Goal: Information Seeking & Learning: Learn about a topic

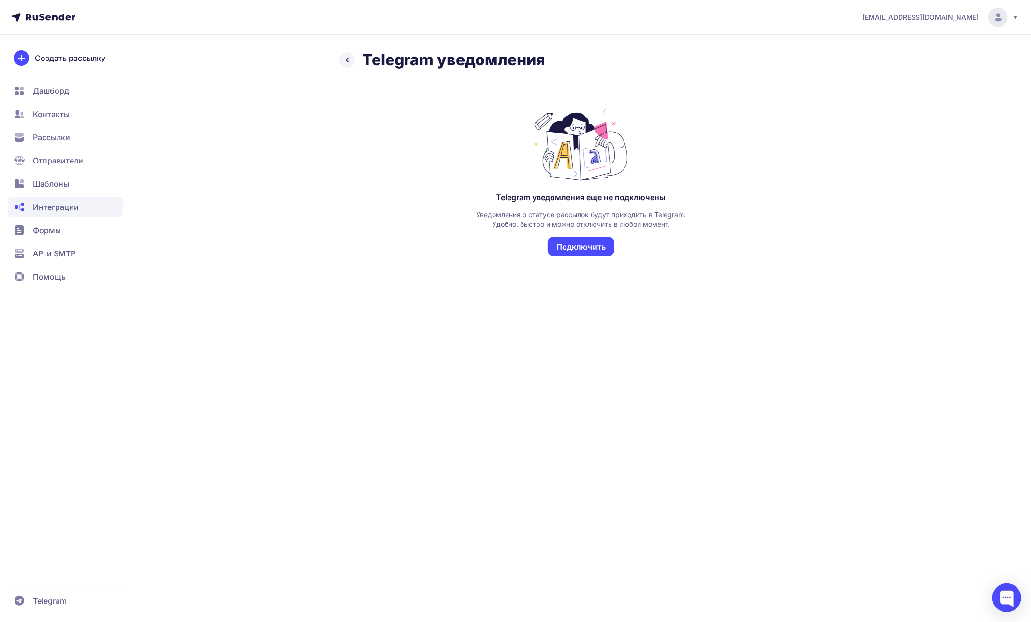
click at [578, 246] on button "Подключить" at bounding box center [581, 246] width 67 height 19
click at [61, 112] on span "Контакты" at bounding box center [51, 114] width 37 height 12
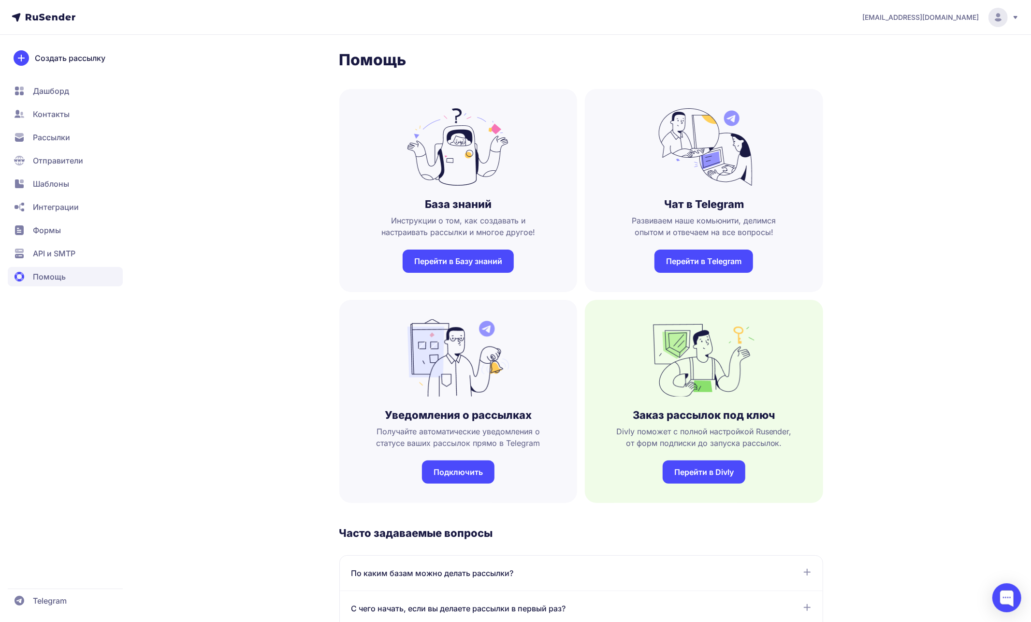
click at [456, 262] on link "Перейти в Базу знаний" at bounding box center [458, 261] width 111 height 23
click at [61, 116] on span "Контакты" at bounding box center [51, 114] width 37 height 12
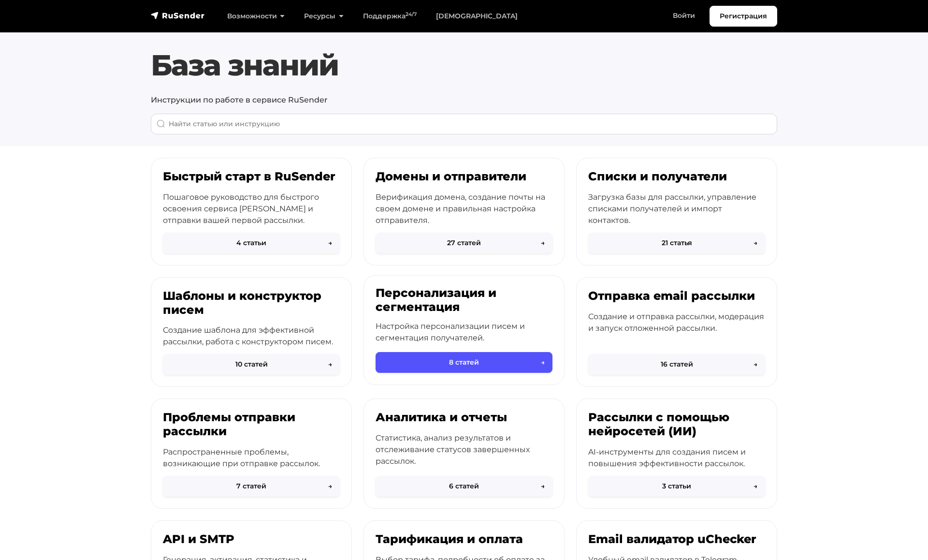
click at [455, 366] on button "8 статей →" at bounding box center [464, 362] width 177 height 21
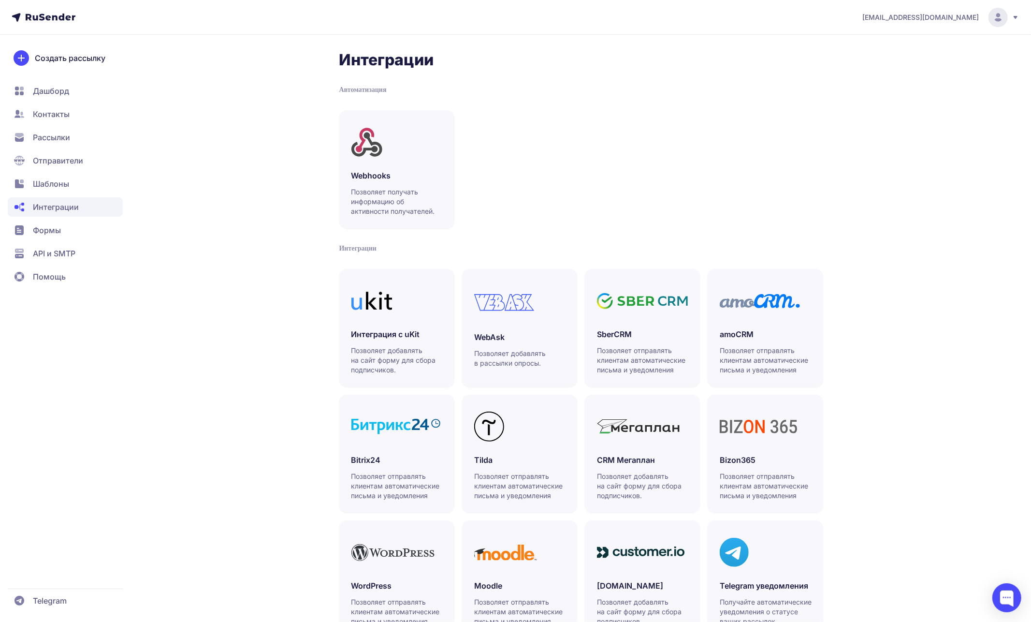
scroll to position [43, 0]
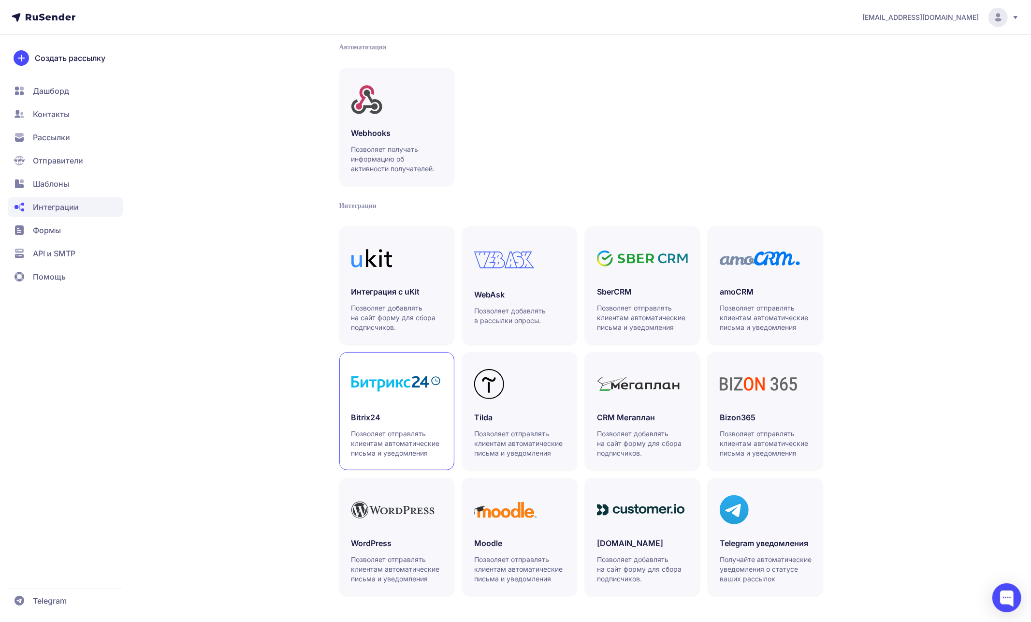
click at [404, 436] on p "Позволяет отправлять клиентам автоматические письма и уведомления" at bounding box center [398, 443] width 92 height 29
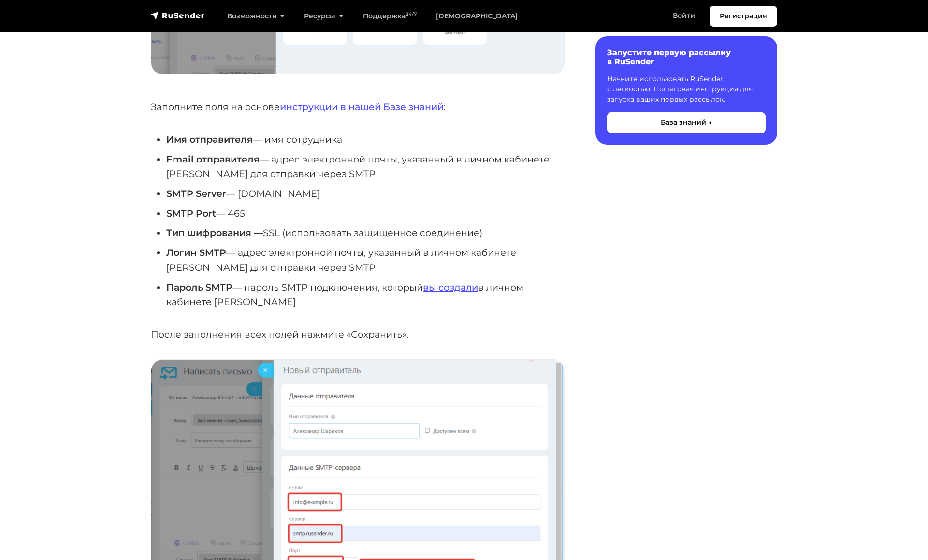
scroll to position [890, 0]
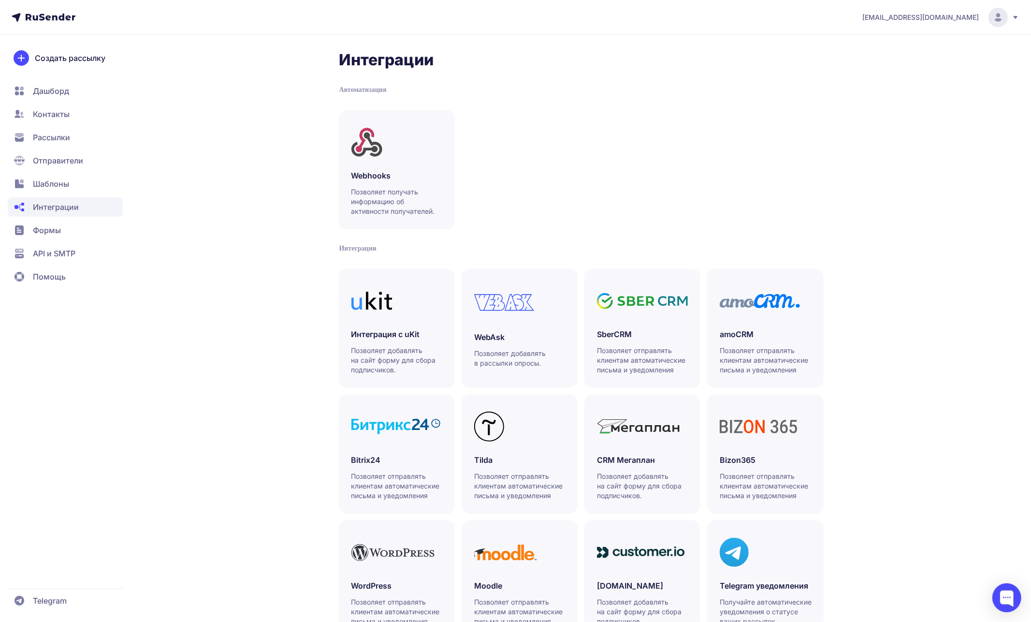
scroll to position [43, 0]
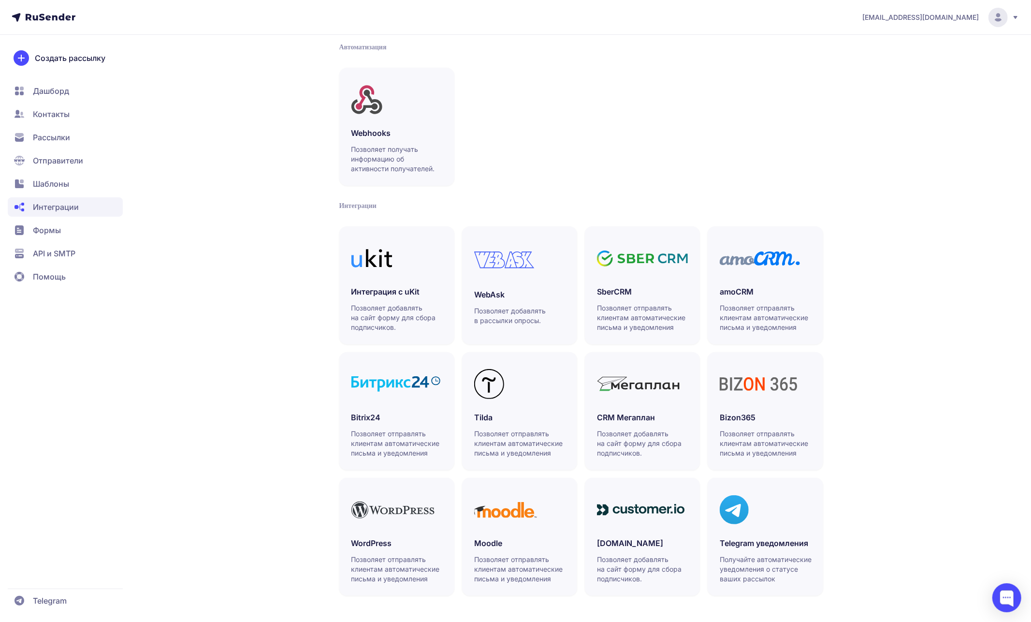
click at [57, 95] on span "Дашборд" at bounding box center [51, 91] width 36 height 12
